Goal: Information Seeking & Learning: Learn about a topic

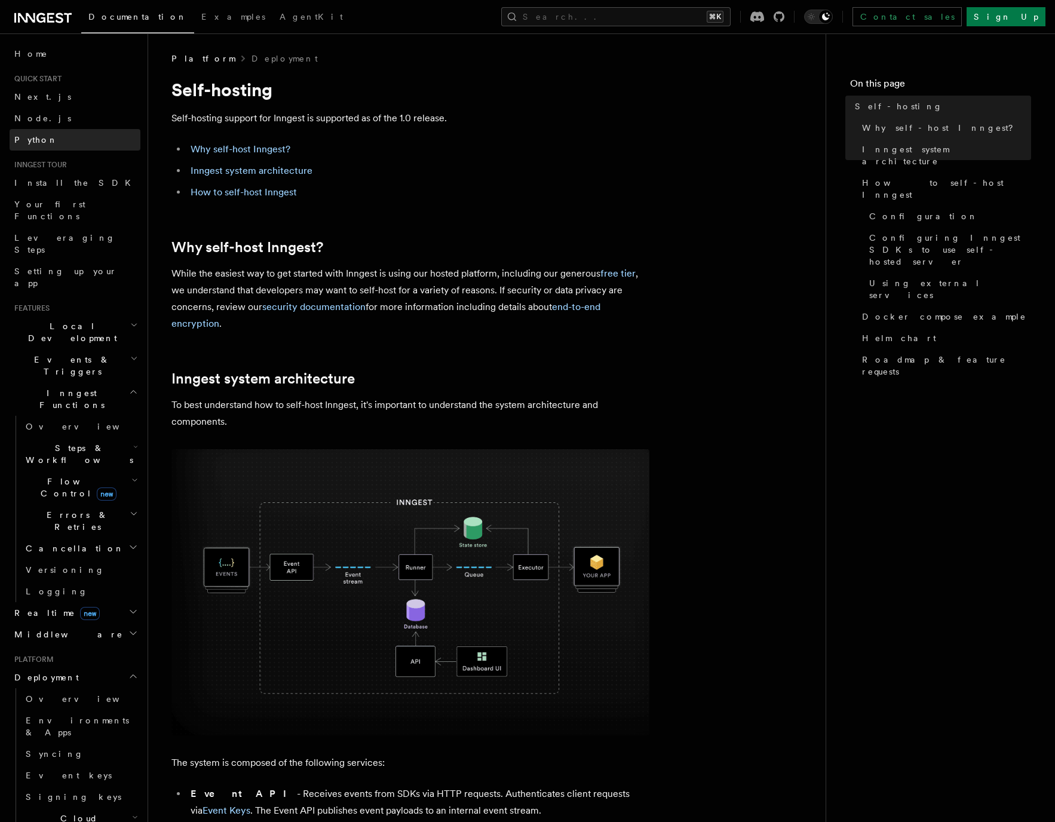
click at [37, 145] on span "Python" at bounding box center [36, 140] width 44 height 12
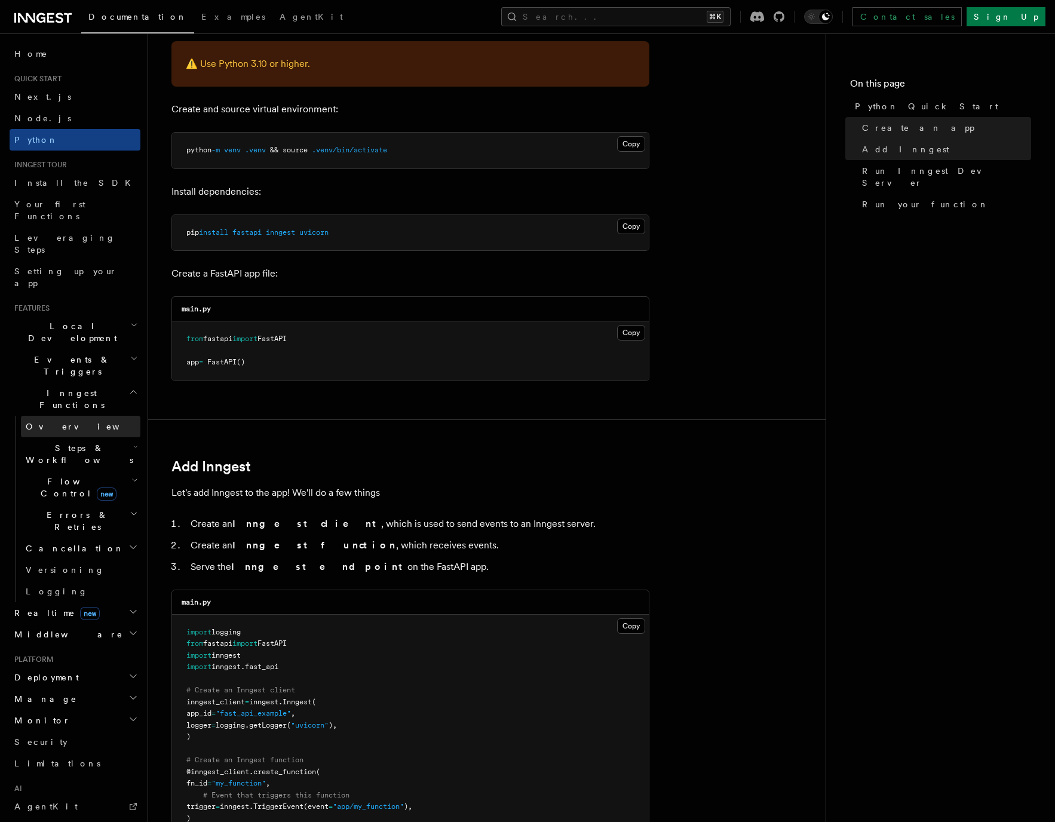
scroll to position [251, 0]
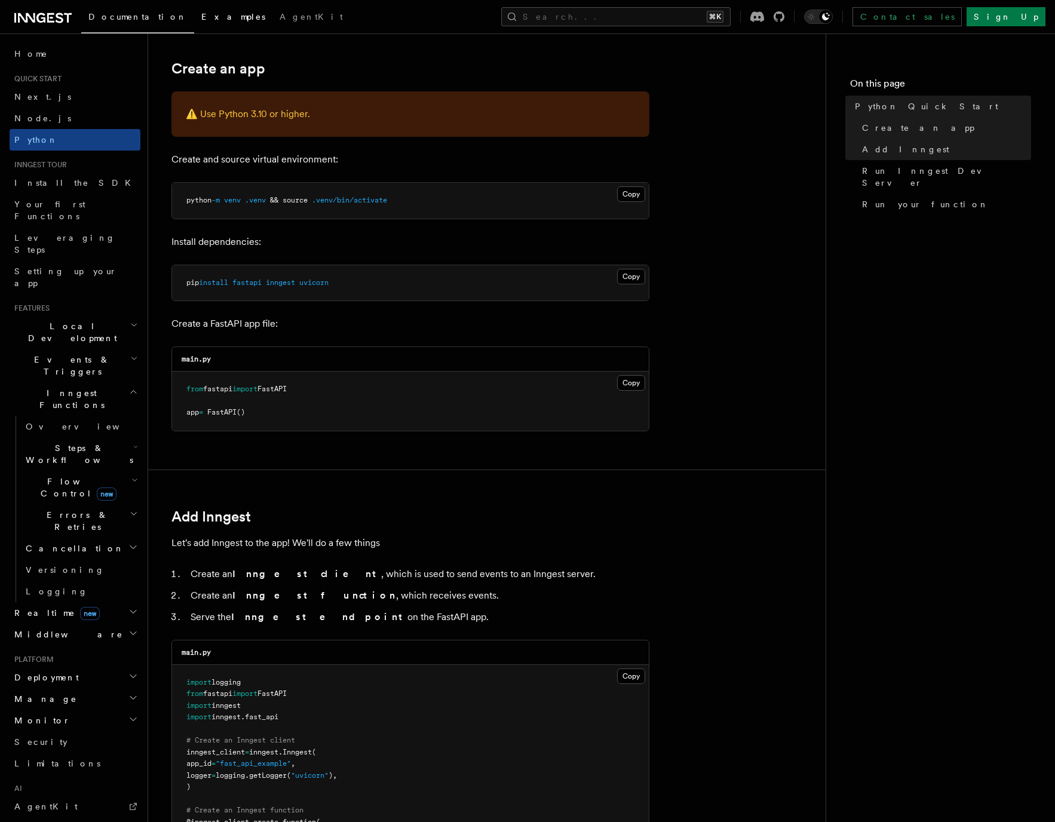
click at [201, 14] on span "Examples" at bounding box center [233, 17] width 64 height 10
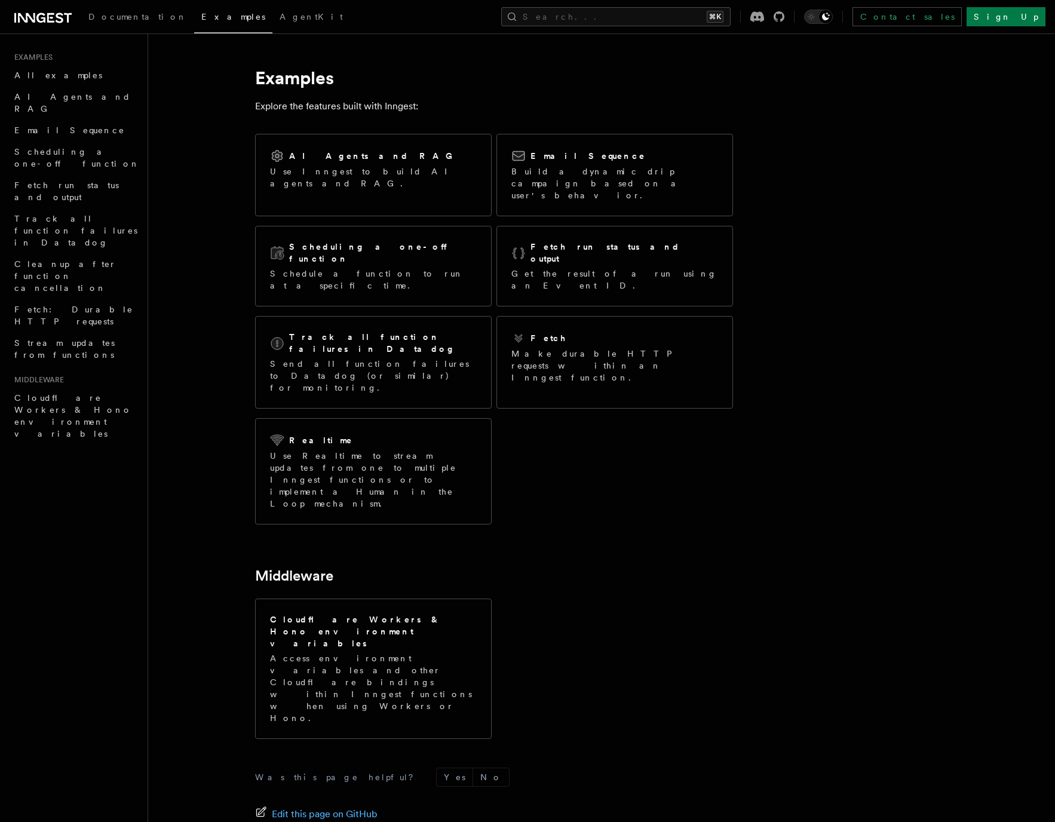
click at [39, 12] on icon at bounding box center [42, 18] width 57 height 14
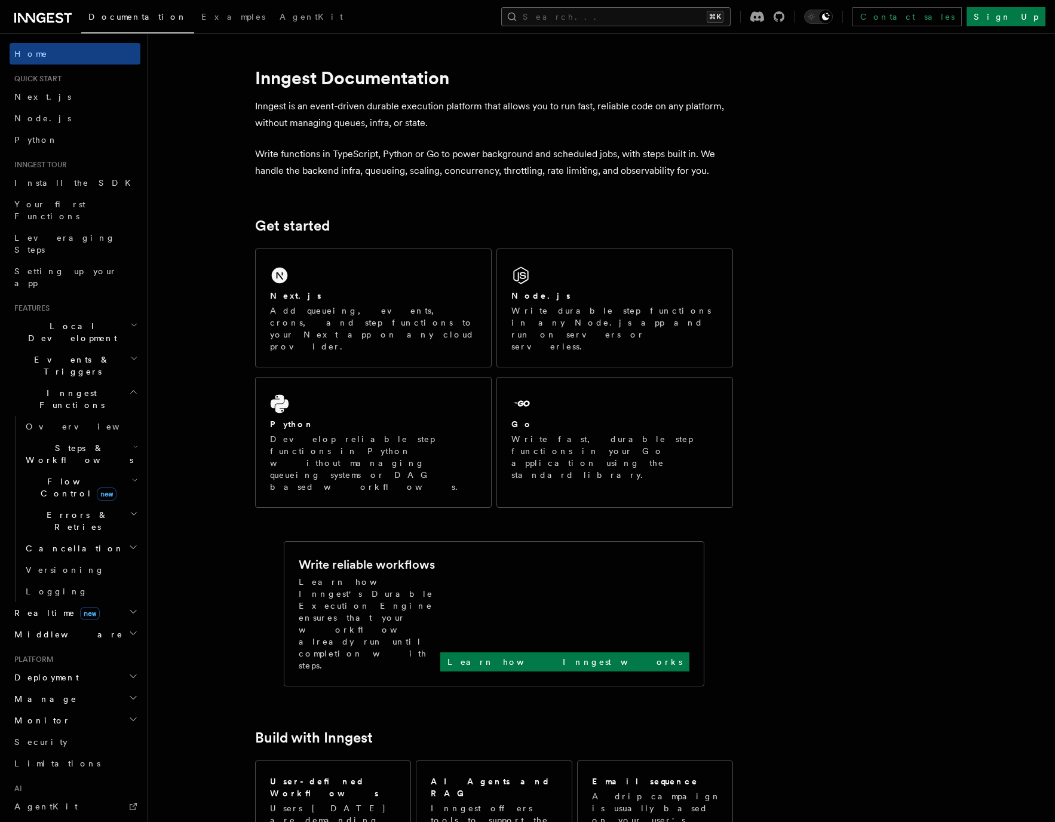
click at [650, 14] on button "Search... ⌘K" at bounding box center [615, 16] width 229 height 19
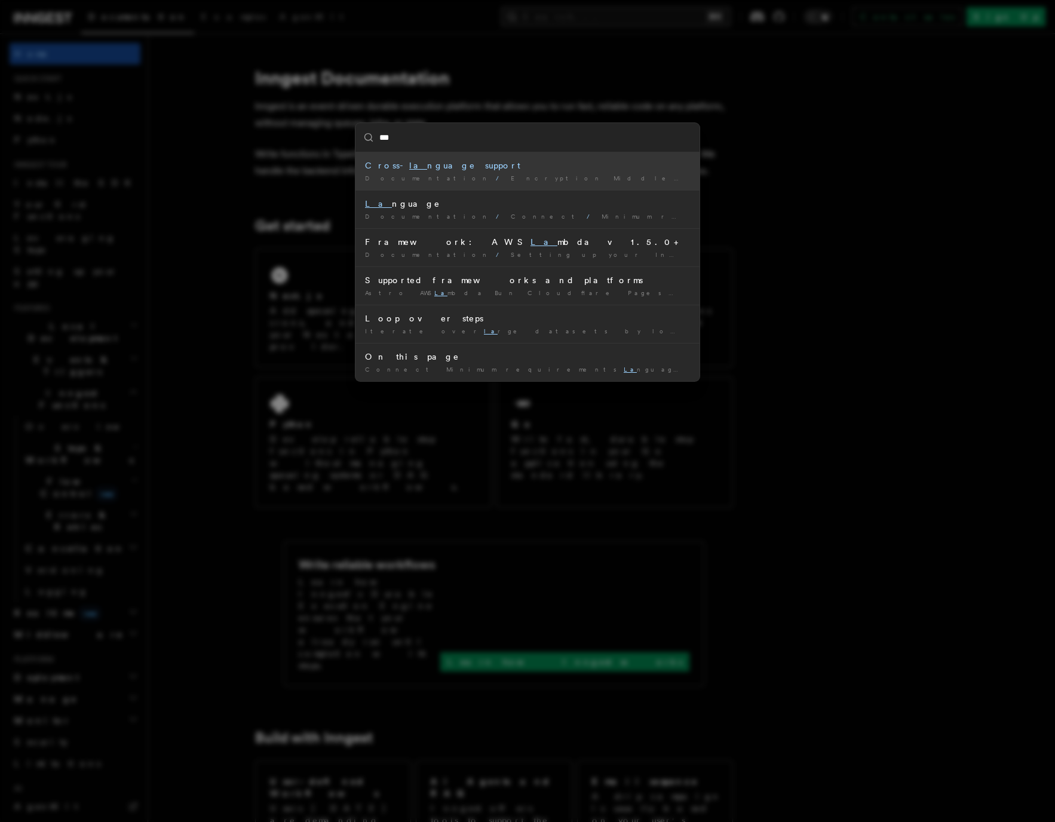
type input "****"
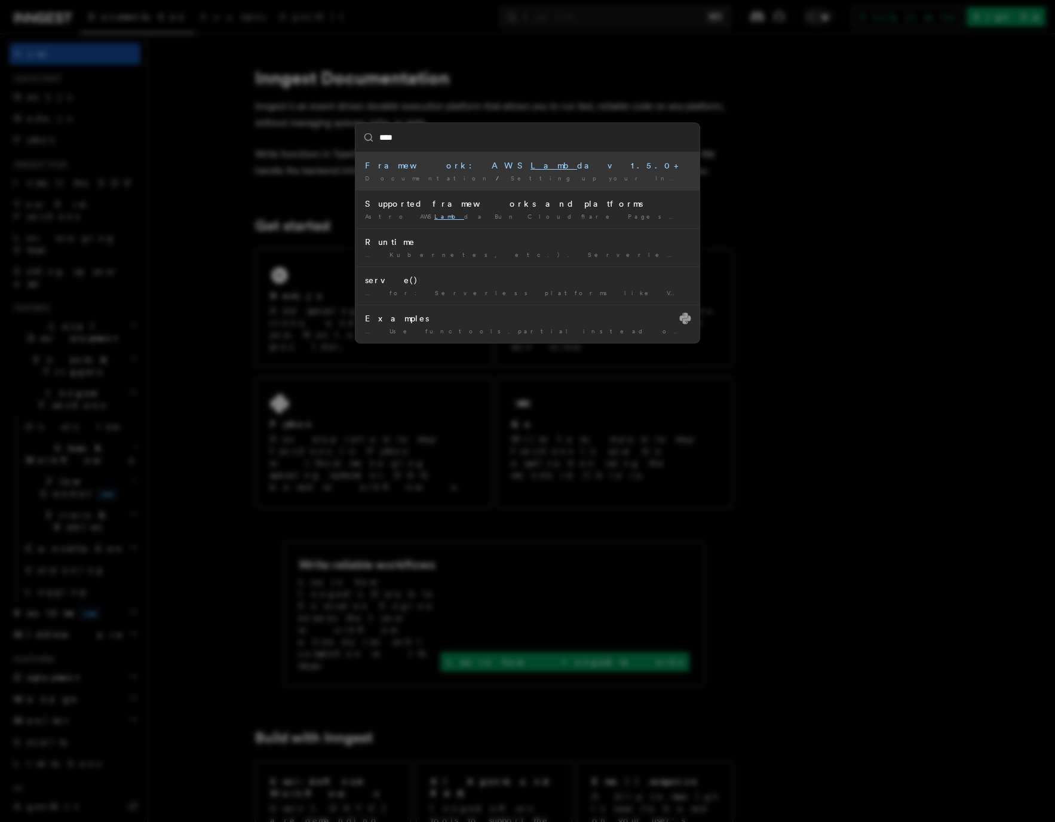
click at [431, 165] on div "Framework: AWS Lamb da v1.5.0+" at bounding box center [527, 166] width 325 height 12
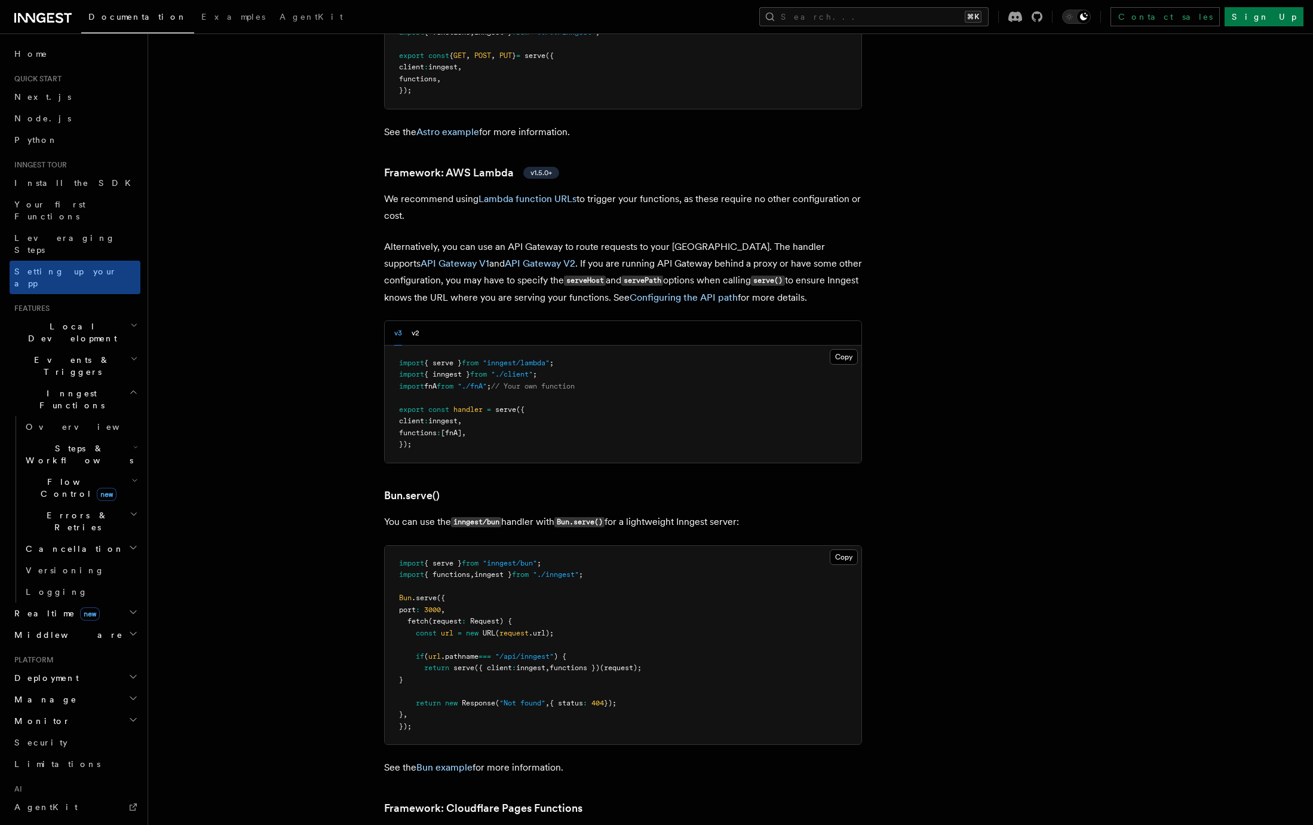
scroll to position [1012, 0]
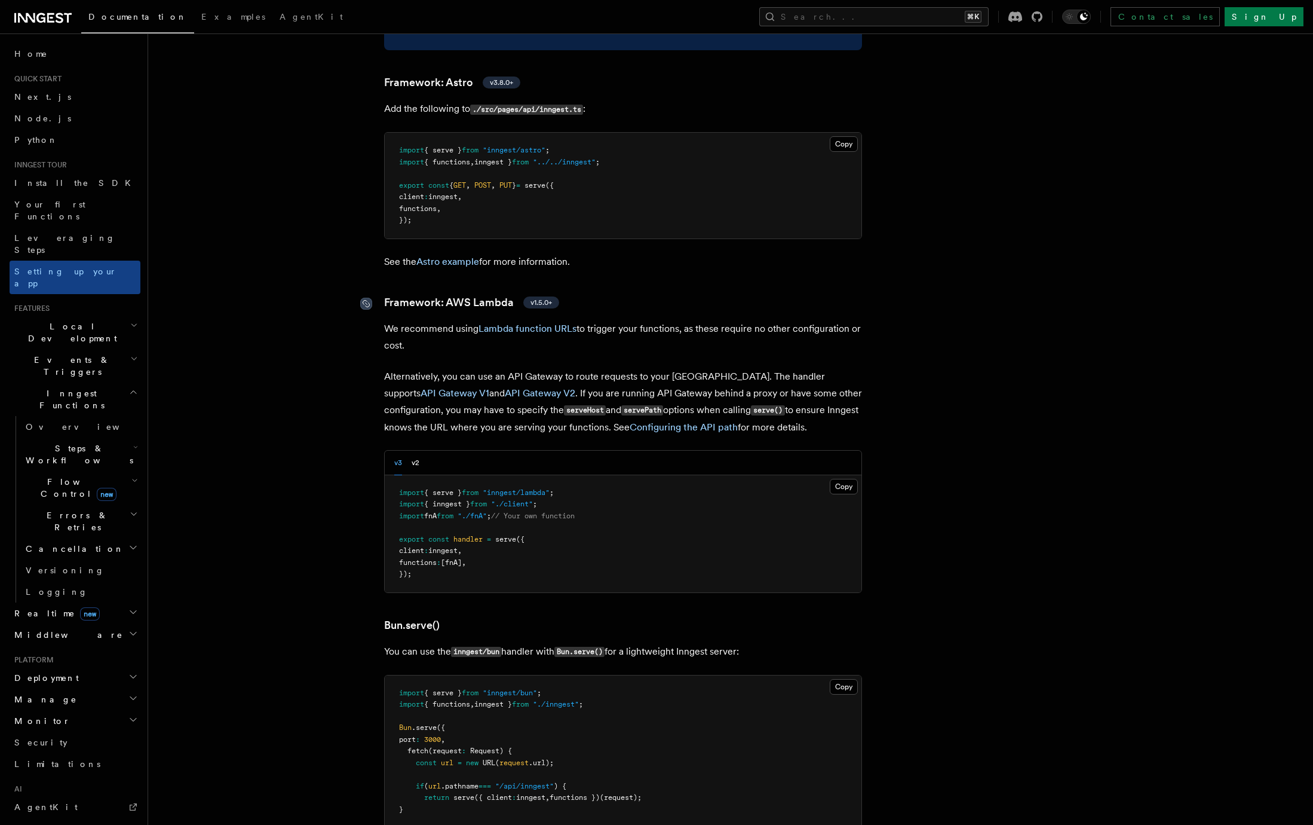
click at [364, 298] on icon at bounding box center [366, 304] width 12 height 12
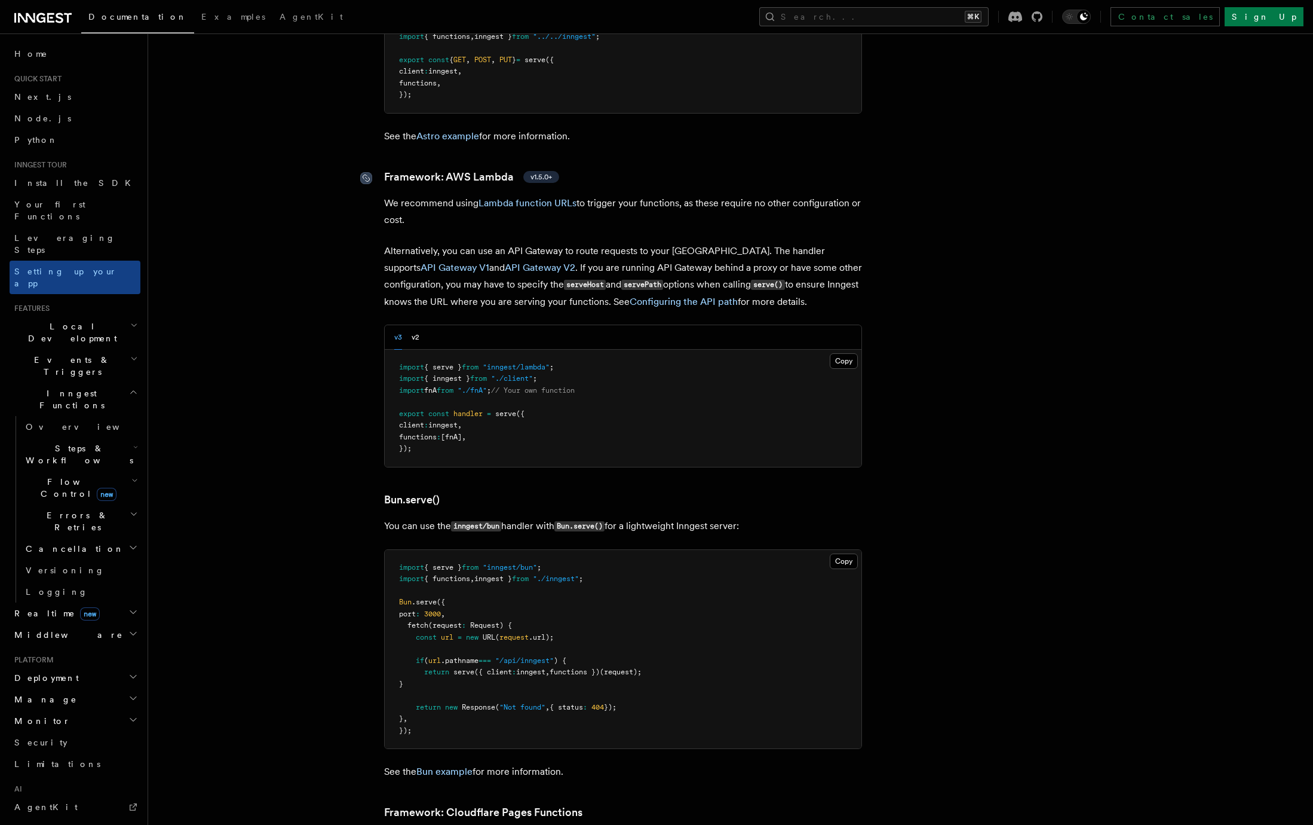
scroll to position [1189, 0]
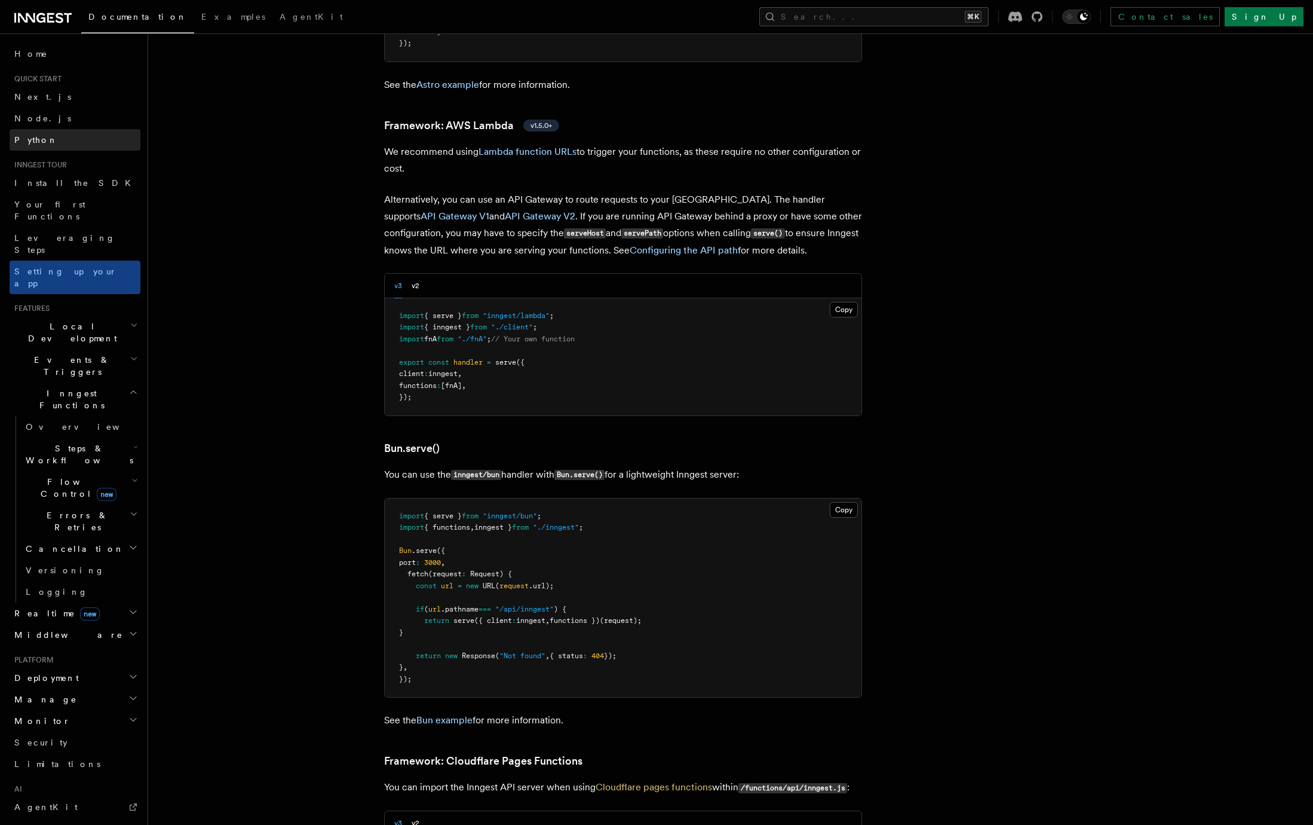
click at [71, 138] on link "Python" at bounding box center [75, 140] width 131 height 22
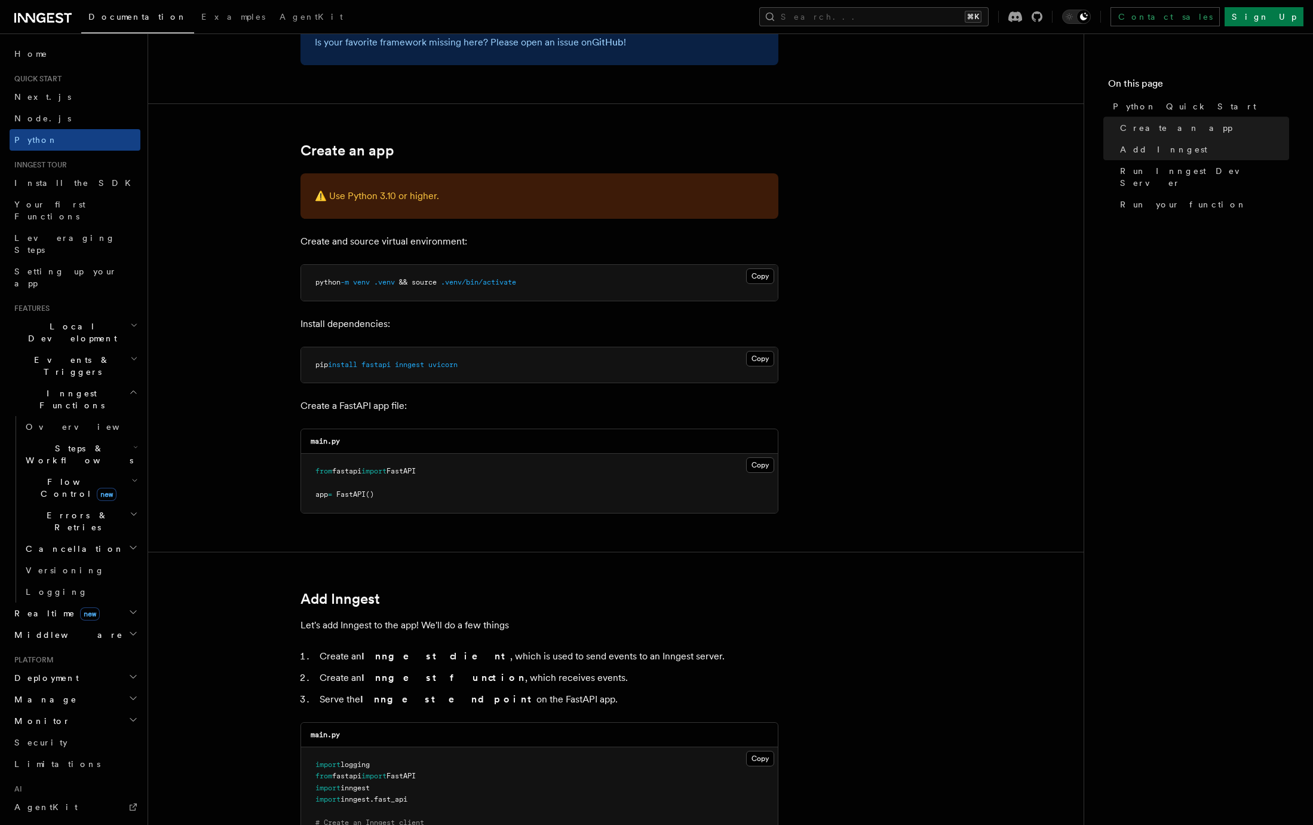
scroll to position [88, 0]
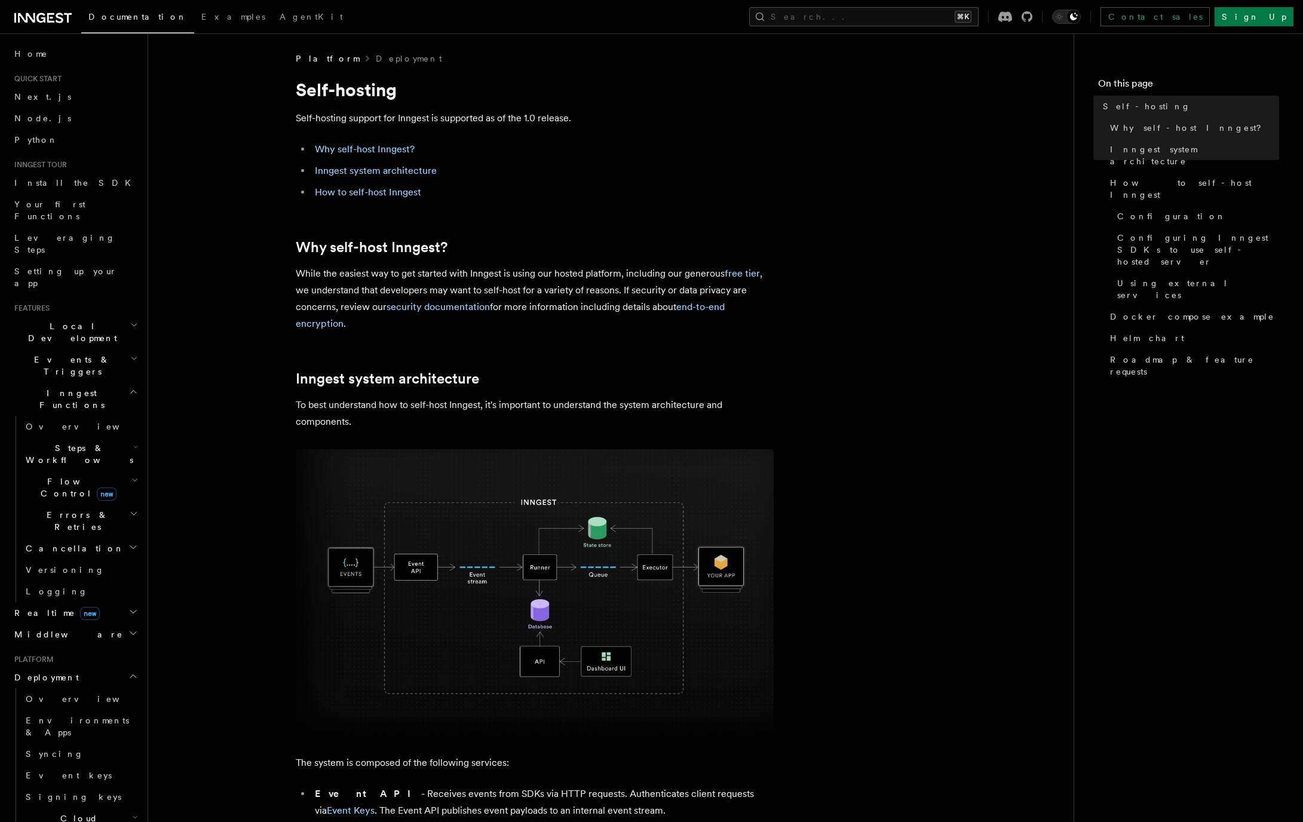
click at [74, 354] on span "Events & Triggers" at bounding box center [70, 366] width 121 height 24
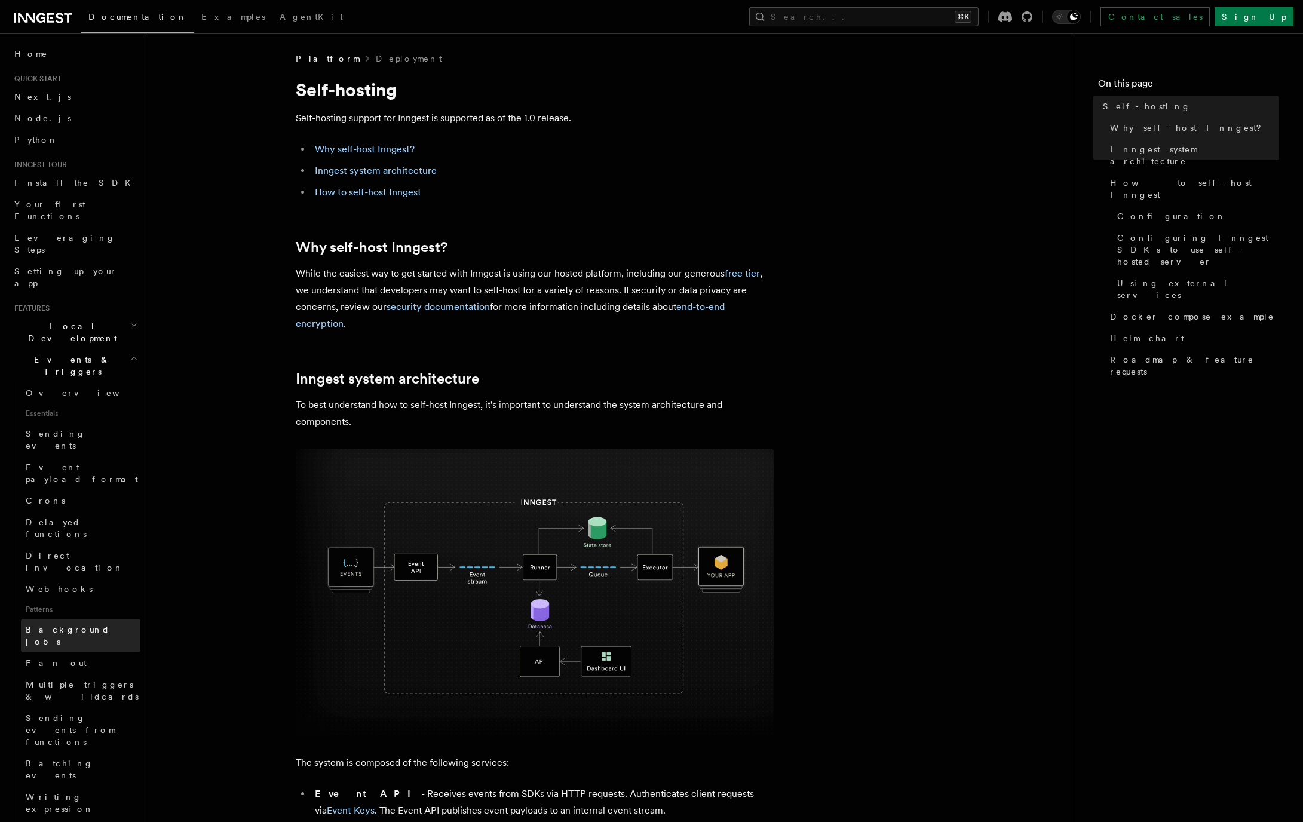
click at [76, 625] on span "Background jobs" at bounding box center [68, 636] width 84 height 22
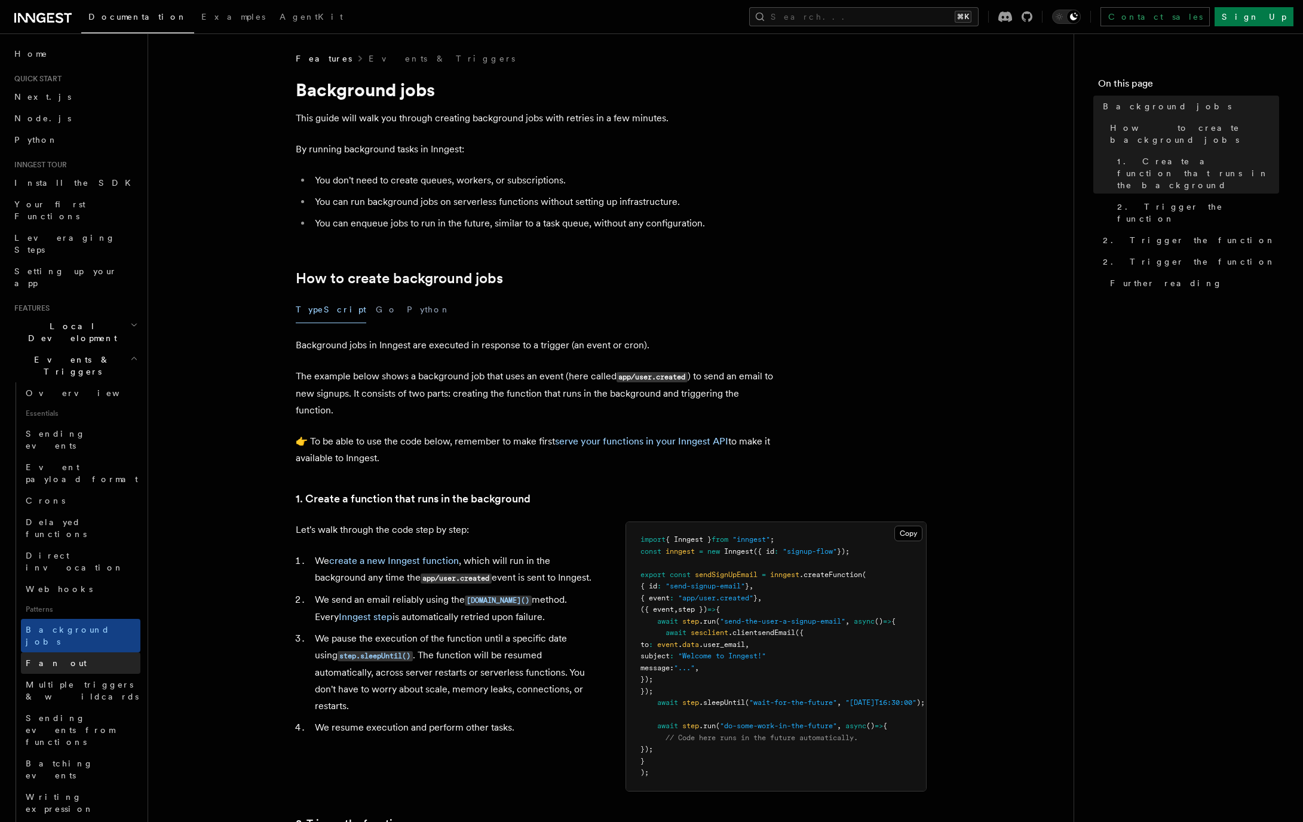
click at [75, 652] on link "Fan out" at bounding box center [81, 663] width 120 height 22
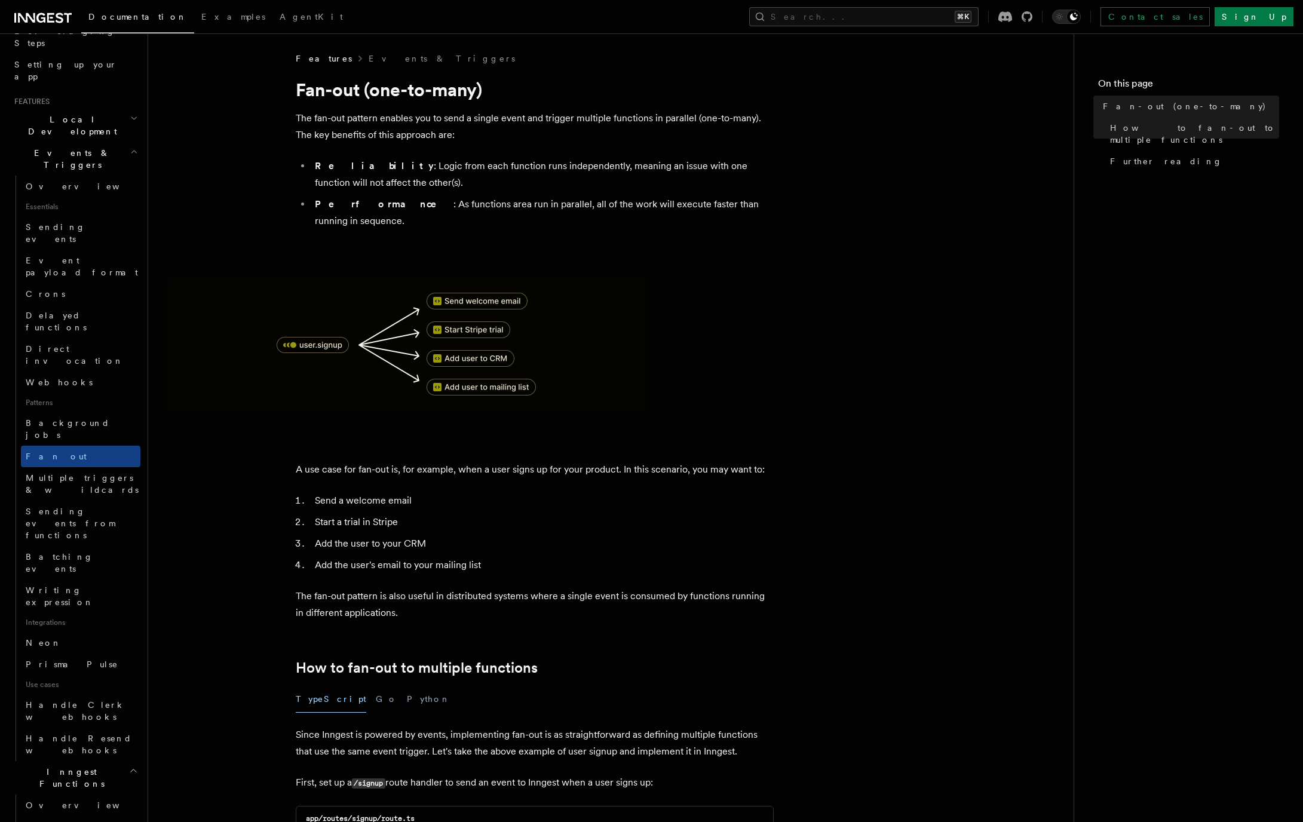
scroll to position [189, 0]
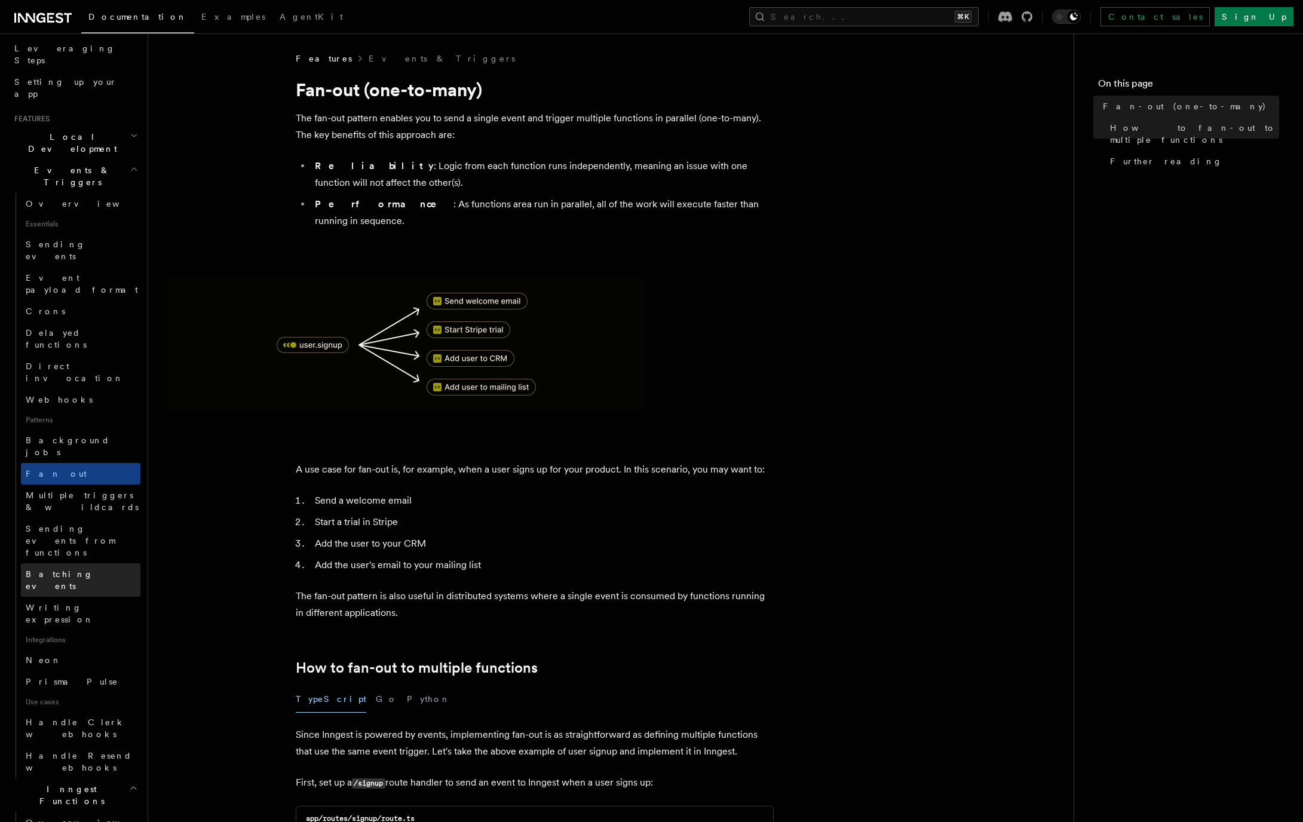
click at [95, 563] on link "Batching events" at bounding box center [81, 579] width 120 height 33
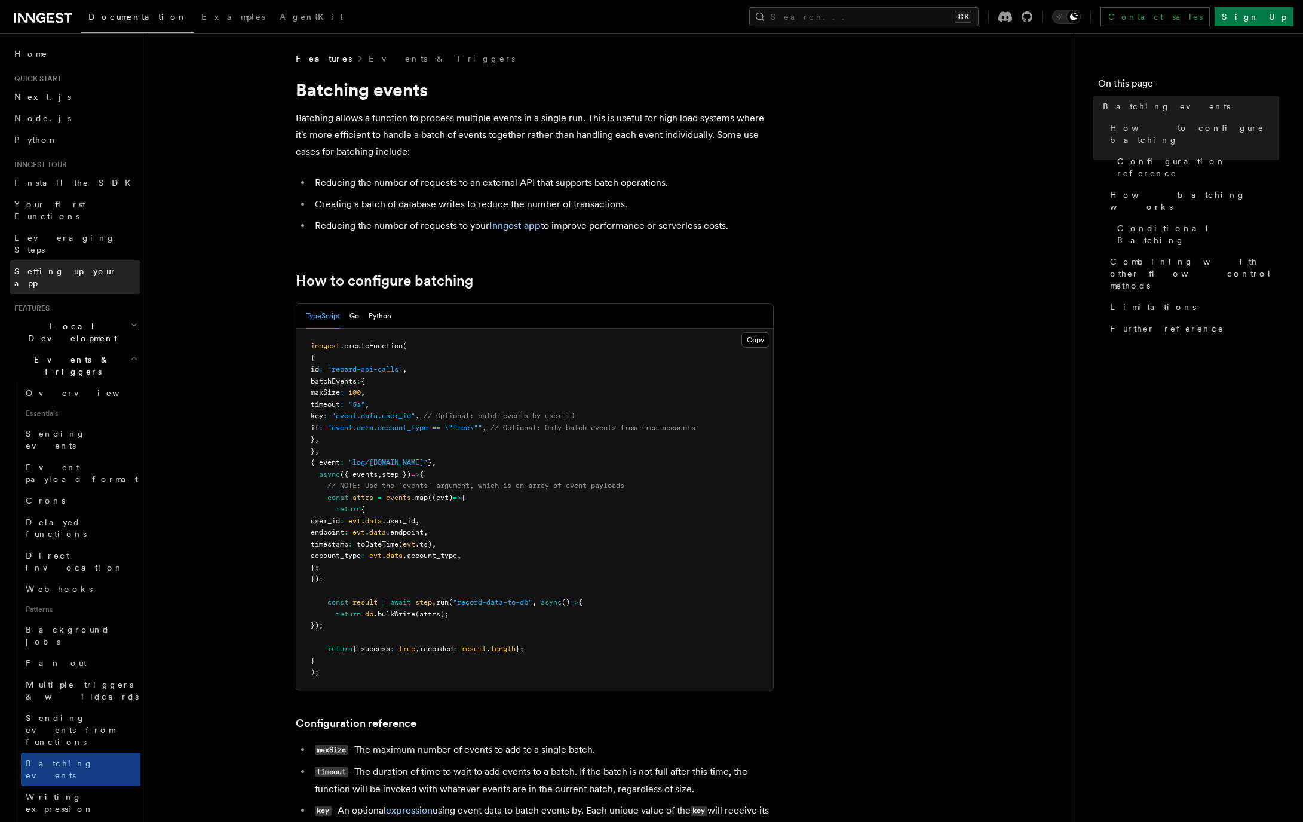
click at [88, 261] on link "Setting up your app" at bounding box center [75, 277] width 131 height 33
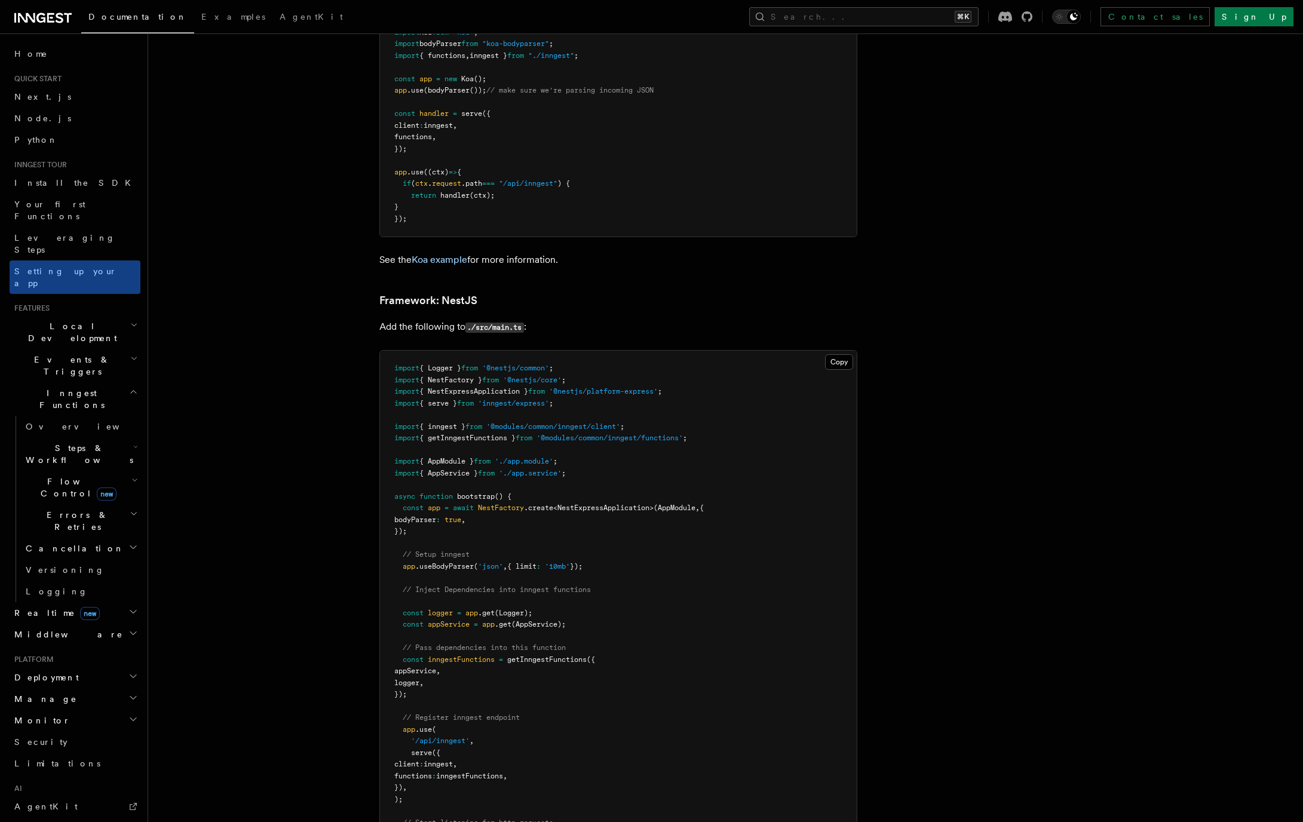
scroll to position [6488, 0]
